Goal: Task Accomplishment & Management: Use online tool/utility

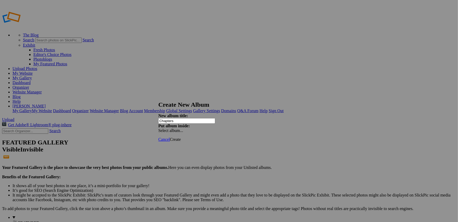
type input "Chapters"
click at [181, 137] on span "Create" at bounding box center [175, 139] width 11 height 4
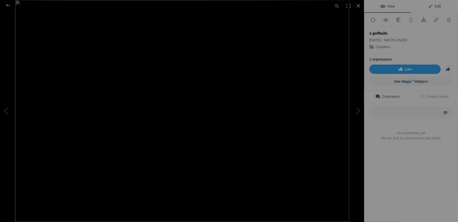
click at [437, 9] on link "Edit" at bounding box center [434, 6] width 47 height 13
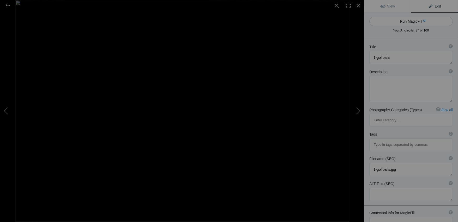
click at [412, 22] on button "Run MagicFill AI" at bounding box center [410, 21] width 83 height 9
type textarea "Golf Balls and Tees: A Close-Up of Essential Golf Gear"
type textarea "This striking image showcases a collection of golf balls and [PERSON_NAME] arra…"
type textarea "golf-balls-tees-close-up.jpg"
type textarea "Close-up of golf balls and tees against a dark background, highlighting essenti…"
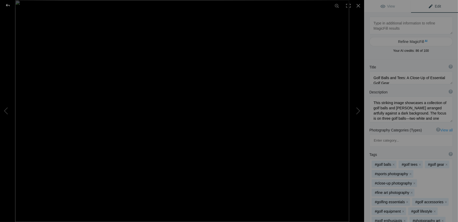
click at [8, 5] on div at bounding box center [7, 5] width 19 height 10
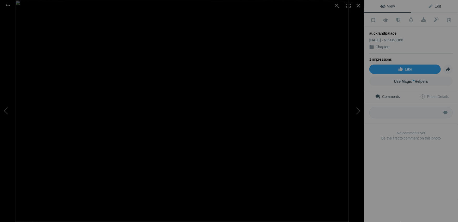
click at [437, 7] on span "Edit" at bounding box center [434, 6] width 13 height 4
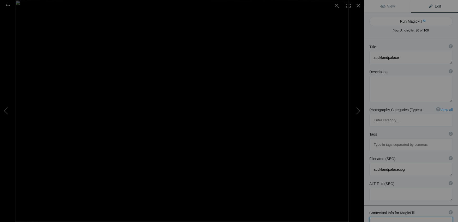
click at [393, 217] on textarea at bounding box center [410, 223] width 83 height 13
type textarea "[GEOGRAPHIC_DATA], [PERSON_NAME][GEOGRAPHIC_DATA]"
click at [413, 22] on button "Run MagicFill AI" at bounding box center [410, 21] width 83 height 9
type textarea "[GEOGRAPHIC_DATA] Entrance - Historic Landmark in [PERSON_NAME][GEOGRAPHIC_DATA]"
type textarea "Discover the majestic entrance of [GEOGRAPHIC_DATA], a stunning historical land…"
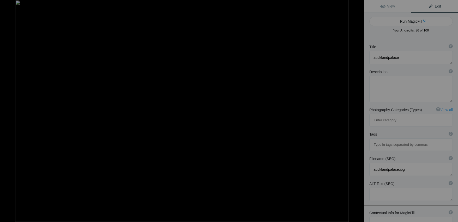
type textarea "[GEOGRAPHIC_DATA]-palace-entrance-[PERSON_NAME][GEOGRAPHIC_DATA]jpg"
type textarea "Entrance to [GEOGRAPHIC_DATA] in [PERSON_NAME][GEOGRAPHIC_DATA], showcasing a s…"
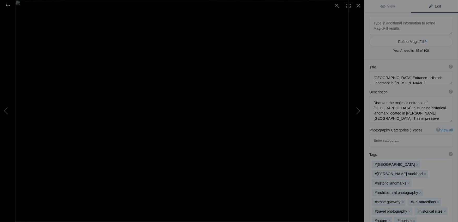
click at [8, 6] on div at bounding box center [7, 5] width 19 height 10
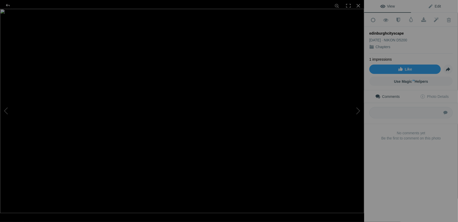
click at [434, 6] on span "Edit" at bounding box center [434, 6] width 13 height 4
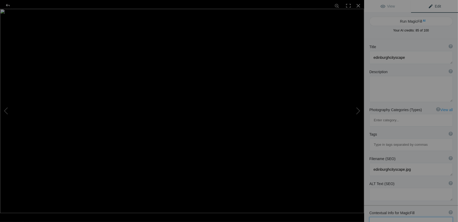
click at [389, 217] on textarea at bounding box center [410, 223] width 83 height 13
type textarea "Edinburgh Cityscape"
click at [411, 20] on button "Run MagicFill AI" at bounding box center [410, 21] width 83 height 9
type textarea "Stunning Edinburgh Cityscape with Historic Landmarks"
type textarea "Experience the breathtaking beauty of [GEOGRAPHIC_DATA] in this captivating cit…"
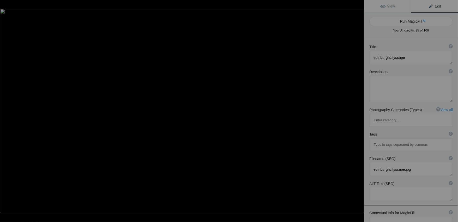
type textarea "[GEOGRAPHIC_DATA]-cityscape-historic-landmarks.jpg"
type textarea "A panoramic view of Edinburgh cityscape featuring the [GEOGRAPHIC_DATA], [GEOGR…"
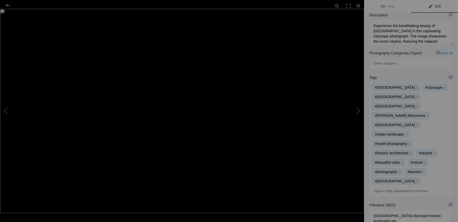
scroll to position [104, 0]
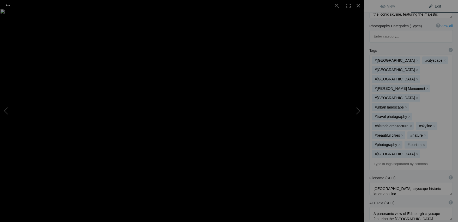
click at [10, 5] on div at bounding box center [7, 5] width 19 height 10
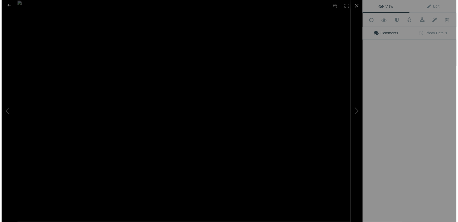
scroll to position [0, 0]
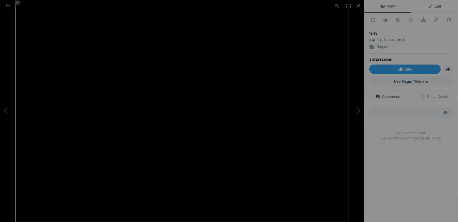
click at [437, 8] on link "Edit" at bounding box center [434, 6] width 47 height 13
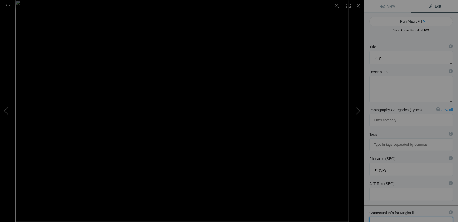
click at [400, 217] on textarea at bounding box center [410, 223] width 83 height 13
type textarea "[PERSON_NAME] ferry, river tyne"
click at [413, 23] on button "Run MagicFill AI" at bounding box center [410, 21] width 83 height 9
type textarea "[PERSON_NAME] Ferry on the River Tyne: A Scenic View"
type textarea "Experience the charm of the [PERSON_NAME] Ferry as it gracefully navigates the …"
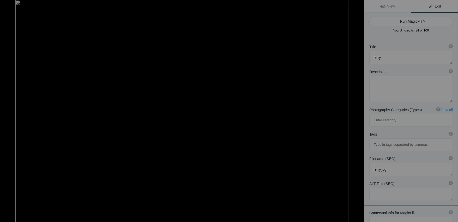
type textarea "[PERSON_NAME]-river-tyne.jpg"
type textarea "A [PERSON_NAME] Ferry docked on the River Tyne, surrounded by historical buildi…"
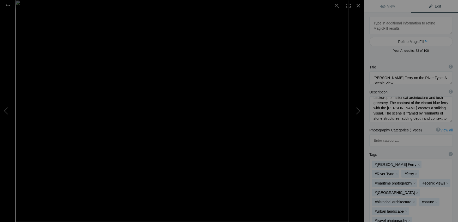
scroll to position [54, 0]
click at [10, 7] on div at bounding box center [7, 5] width 19 height 10
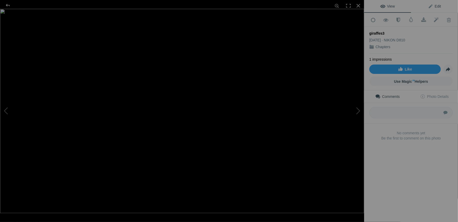
click at [436, 7] on span "Edit" at bounding box center [434, 6] width 13 height 4
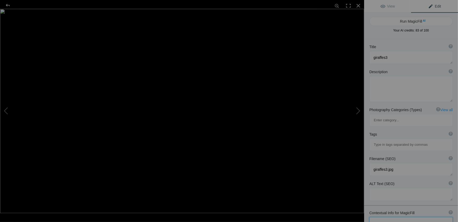
click at [383, 217] on textarea at bounding box center [410, 223] width 83 height 13
type textarea "giraffes at [GEOGRAPHIC_DATA]"
click at [413, 20] on button "Run MagicFill AI" at bounding box center [410, 21] width 83 height 9
type textarea "Majestic Giraffes Feeding at [GEOGRAPHIC_DATA]"
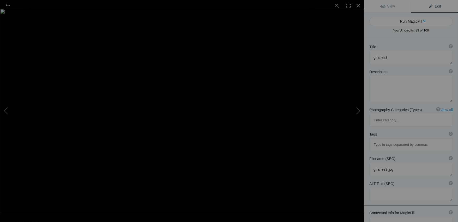
type textarea "Experience the elegance of giraffes in this striking black-and-white photograph…"
type textarea "majestic-giraffes-feeding-edinburgh-zoo.jpg"
type textarea "Two giraffes feeding at [GEOGRAPHIC_DATA], showcasing their long necks and dist…"
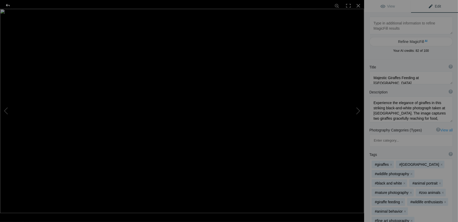
click at [8, 4] on div at bounding box center [7, 5] width 19 height 10
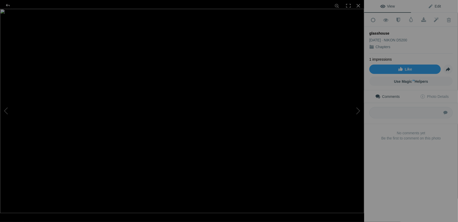
click at [438, 6] on span "Edit" at bounding box center [434, 6] width 13 height 4
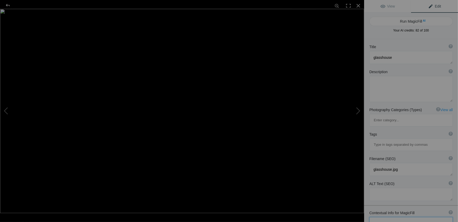
click at [387, 217] on textarea at bounding box center [410, 223] width 83 height 13
click at [390, 217] on textarea at bounding box center [410, 223] width 83 height 13
type textarea "river tyne with millennium bridge and [GEOGRAPHIC_DATA]"
click at [413, 24] on button "Run MagicFill AI" at bounding box center [410, 21] width 83 height 9
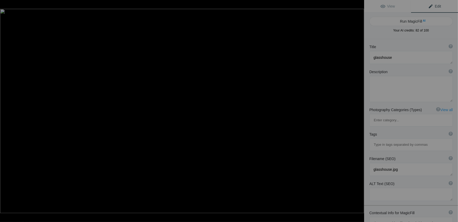
type textarea "Stunning Night View of the [GEOGRAPHIC_DATA] with [GEOGRAPHIC_DATA] and [GEOGRA…"
type textarea "Experience the captivating beauty of the River Tyne at night, featuring the ico…"
type textarea "river-[GEOGRAPHIC_DATA]-[GEOGRAPHIC_DATA]-night.jpg"
type textarea "Night view of the River Tyne featuring the illuminated Millennium Bridge and Gl…"
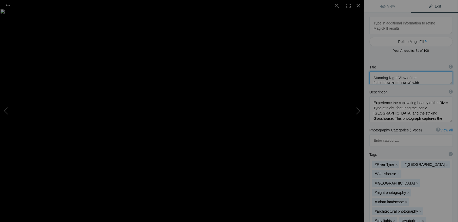
click at [433, 81] on textarea at bounding box center [410, 77] width 83 height 13
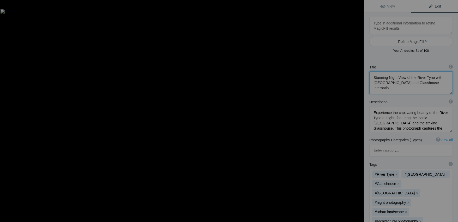
scroll to position [0, 0]
type textarea "Stunning Night View of the [GEOGRAPHIC_DATA] with [GEOGRAPHIC_DATA] and [GEOGRA…"
click at [392, 128] on textarea at bounding box center [410, 119] width 83 height 26
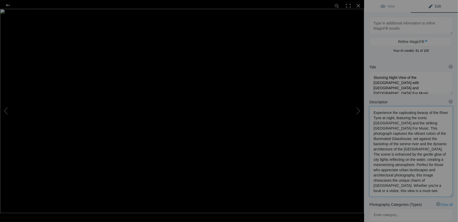
click at [419, 139] on textarea at bounding box center [410, 151] width 83 height 91
type textarea "Experience the captivating beauty of the River Tyne at night, featuring the ico…"
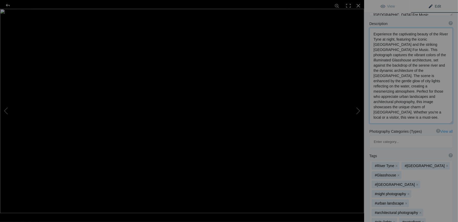
scroll to position [83, 0]
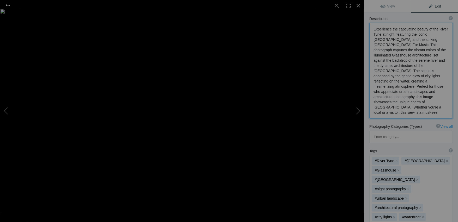
click at [8, 7] on div at bounding box center [7, 5] width 19 height 10
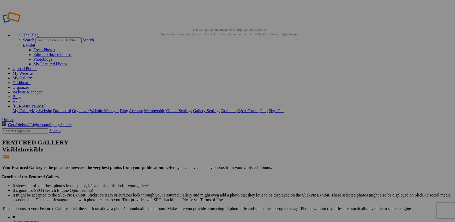
click at [423, 76] on div "View Edit Add to Quick Collection Remove from Quick Collection Hide from Public…" at bounding box center [411, 111] width 94 height 222
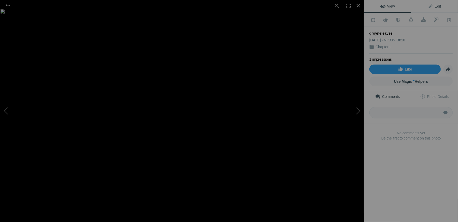
click at [433, 7] on span "Edit" at bounding box center [434, 6] width 13 height 4
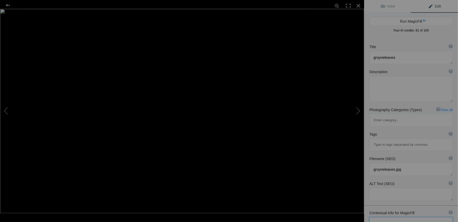
click at [389, 217] on textarea at bounding box center [410, 223] width 83 height 13
type textarea "[GEOGRAPHIC_DATA] at [GEOGRAPHIC_DATA][PERSON_NAME]"
click at [409, 22] on button "Run MagicFill AI" at bounding box center [410, 21] width 83 height 9
type textarea "[GEOGRAPHIC_DATA] at [GEOGRAPHIC_DATA][PERSON_NAME]: A Coastal Landmark"
type textarea "Nestled along the serene shores of [GEOGRAPHIC_DATA][PERSON_NAME], the [GEOGRAP…"
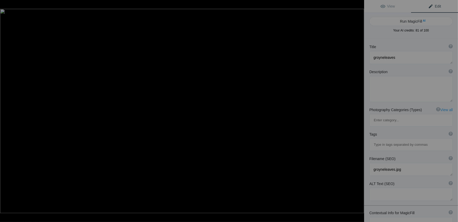
type textarea "[GEOGRAPHIC_DATA]-south-[PERSON_NAME].jpg"
type textarea "Groyne Lighthouse at [GEOGRAPHIC_DATA][PERSON_NAME] framed by trees, showcasing…"
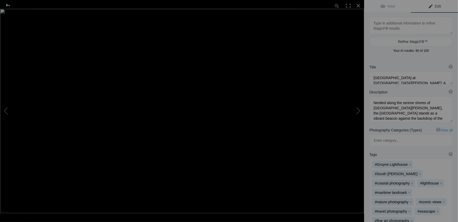
click at [7, 4] on div at bounding box center [7, 5] width 19 height 10
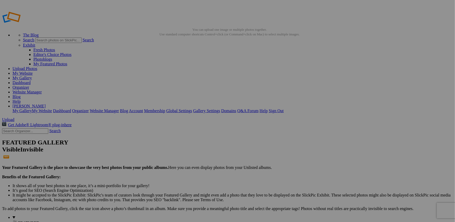
click at [102, 142] on img at bounding box center [98, 144] width 39 height 26
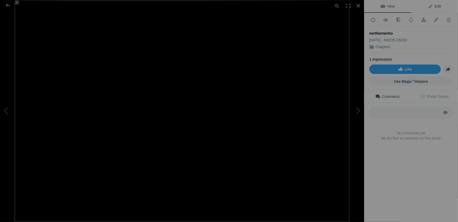
click at [435, 6] on span "Edit" at bounding box center [434, 6] width 13 height 4
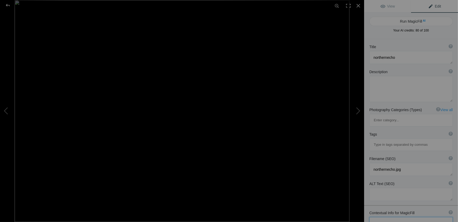
click at [405, 212] on div "Contextual Info for MagicFill ? Use this section to add details that aren’t vis…" at bounding box center [411, 220] width 94 height 25
type textarea "former northern echo paper, building in [GEOGRAPHIC_DATA]"
click at [412, 20] on button "Run MagicFill AI" at bounding box center [410, 21] width 83 height 9
type textarea "[GEOGRAPHIC_DATA] in [GEOGRAPHIC_DATA]"
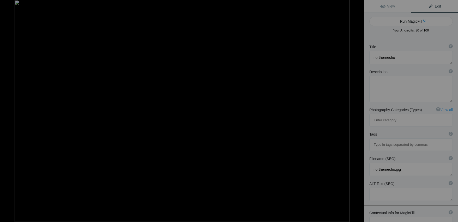
type textarea "The [GEOGRAPHIC_DATA], a historic landmark located in the heart of [GEOGRAPHIC_…"
type textarea "northern-echo-building-[GEOGRAPHIC_DATA]jpg"
type textarea "Historic [GEOGRAPHIC_DATA] in [GEOGRAPHIC_DATA], showcasing red-brick architect…"
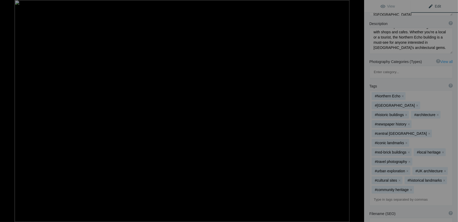
scroll to position [83, 0]
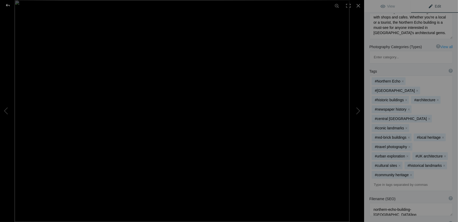
click at [9, 4] on div at bounding box center [7, 5] width 19 height 10
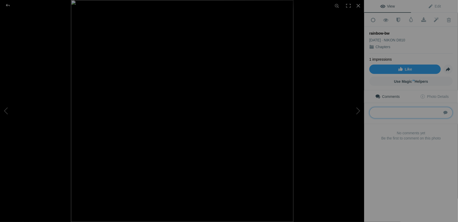
click at [399, 112] on textarea at bounding box center [410, 112] width 83 height 11
click at [436, 8] on span "Edit" at bounding box center [434, 6] width 13 height 4
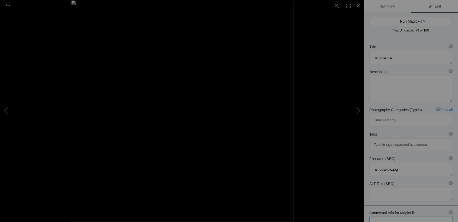
click at [398, 217] on textarea at bounding box center [410, 223] width 83 height 13
type textarea "p"
type textarea "a park in [GEOGRAPHIC_DATA]"
click at [419, 22] on button "Run MagicFill AI" at bounding box center [410, 21] width 83 height 9
type textarea "Colorful Umbrellas in a [GEOGRAPHIC_DATA] on a Rainy Day"
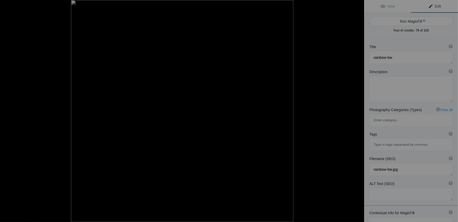
type textarea "This captivating image showcases a serene moment in a park in [GEOGRAPHIC_DATA]…"
type textarea "colorful-umbrellas-york-park.jpg"
type textarea "Two people holding colorful umbrellas in a park in [GEOGRAPHIC_DATA], surrounde…"
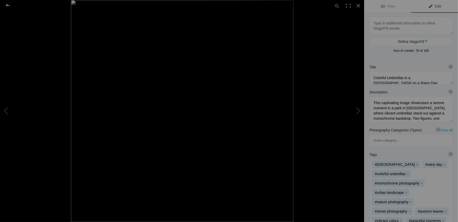
click at [9, 7] on div at bounding box center [7, 5] width 19 height 10
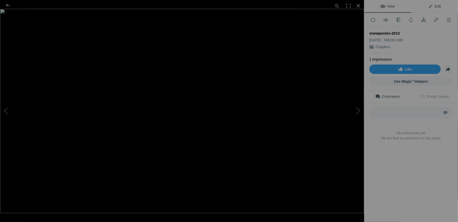
click at [434, 6] on span "Edit" at bounding box center [434, 6] width 13 height 4
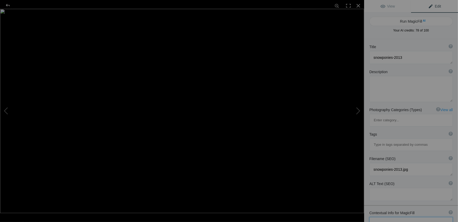
click at [403, 217] on textarea at bounding box center [410, 223] width 83 height 13
type textarea "a field in [GEOGRAPHIC_DATA] in the winter, morning sunrise with ponies"
click at [408, 20] on button "Run MagicFill AI" at bounding box center [410, 21] width 83 height 9
type textarea "Winter Sunrise Over [GEOGRAPHIC_DATA] with Ponies"
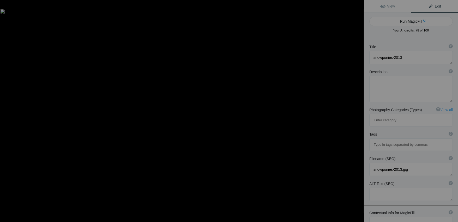
type textarea "Experience the serene beauty of a winter morning in [GEOGRAPHIC_DATA], where th…"
type textarea "north-[GEOGRAPHIC_DATA]-winter-sunrise-ponies.jpg"
type textarea "Two ponies in a snowy [GEOGRAPHIC_DATA] during a winter sunrise, with a silhoue…"
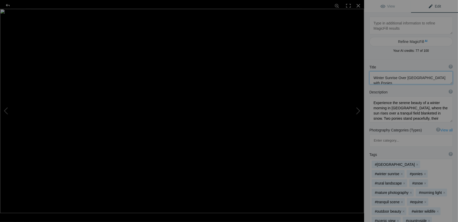
click at [405, 77] on textarea at bounding box center [410, 77] width 83 height 13
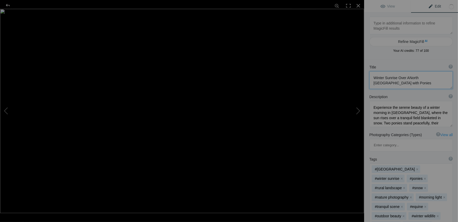
type textarea "Winter Sunrise Over A [GEOGRAPHIC_DATA] with Ponies"
click at [8, 5] on div at bounding box center [7, 5] width 19 height 10
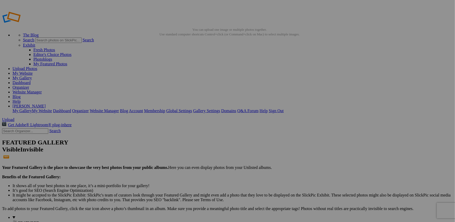
click at [240, 147] on img at bounding box center [237, 144] width 39 height 26
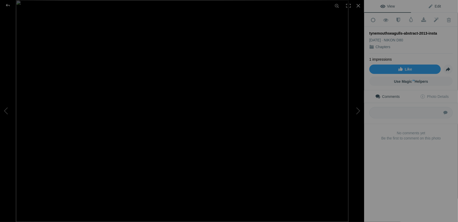
click at [436, 7] on span "Edit" at bounding box center [434, 6] width 13 height 4
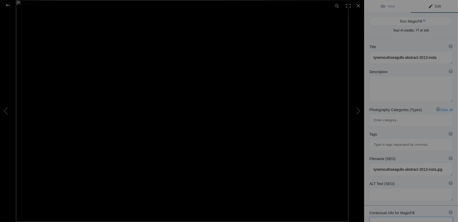
click at [390, 217] on textarea at bounding box center [410, 223] width 83 height 13
type textarea "tynemouth seagulls abstract"
click at [416, 20] on button "Run MagicFill AI" at bounding box center [410, 21] width 83 height 9
type textarea "Abstract Seagulls in [GEOGRAPHIC_DATA]: A Captivating Seascape"
type textarea "This stunning abstract photograph captures the essence of seagulls in [GEOGRAPH…"
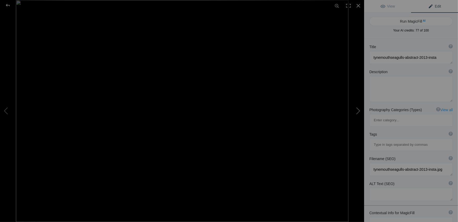
type textarea "tynemouth-seagulls-abstract.jpg"
type textarea "Abstract photograph of seagulls in flight over the water at [GEOGRAPHIC_DATA], …"
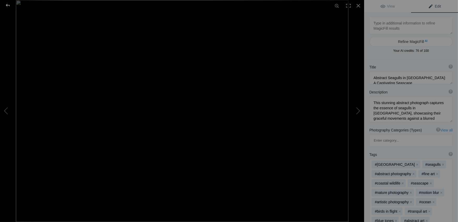
click at [8, 6] on div at bounding box center [7, 5] width 19 height 10
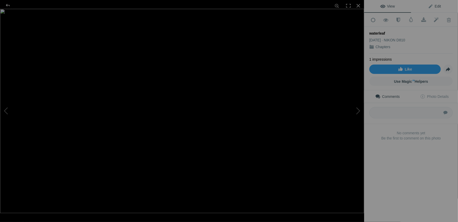
click at [433, 8] on span "Edit" at bounding box center [434, 6] width 13 height 4
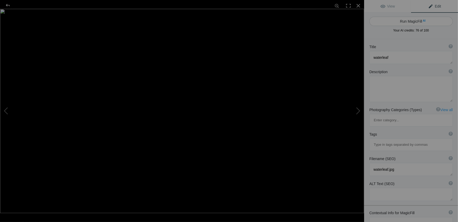
click at [412, 23] on button "Run MagicFill AI" at bounding box center [410, 21] width 83 height 9
type textarea "Waterleaf with Raindrops on a Serene Surface"
type textarea "This captivating image features a delicate waterleaf resting on a smooth surfac…"
type textarea "waterleaf-raindrops-serene-surface.jpg"
type textarea "A close-up of a waterleaf with raindrops resting on a smooth surface, highlight…"
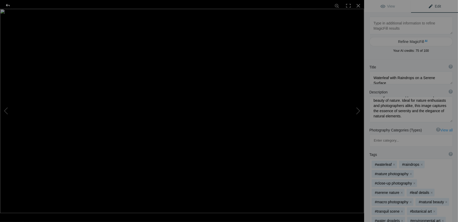
click at [9, 5] on div at bounding box center [7, 5] width 19 height 10
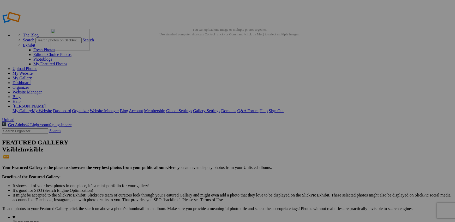
drag, startPoint x: 335, startPoint y: 82, endPoint x: 126, endPoint y: 66, distance: 210.4
drag, startPoint x: 286, startPoint y: 75, endPoint x: 268, endPoint y: 67, distance: 19.8
drag, startPoint x: 434, startPoint y: 77, endPoint x: 269, endPoint y: 66, distance: 164.5
drag, startPoint x: 199, startPoint y: 145, endPoint x: 175, endPoint y: 64, distance: 84.8
drag, startPoint x: 345, startPoint y: 81, endPoint x: 268, endPoint y: 69, distance: 77.5
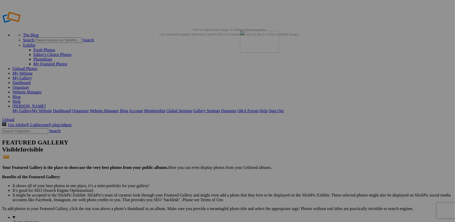
drag, startPoint x: 380, startPoint y: 78, endPoint x: 315, endPoint y: 68, distance: 65.9
drag, startPoint x: 241, startPoint y: 148, endPoint x: 354, endPoint y: 63, distance: 142.0
drag, startPoint x: 200, startPoint y: 139, endPoint x: 84, endPoint y: 132, distance: 115.7
drag, startPoint x: 196, startPoint y: 146, endPoint x: 129, endPoint y: 134, distance: 67.8
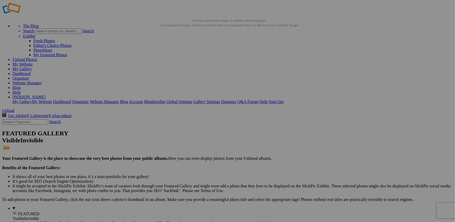
scroll to position [0, 0]
